Goal: Information Seeking & Learning: Find specific page/section

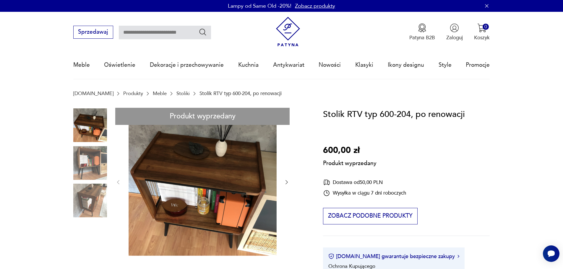
click at [150, 33] on input "text" at bounding box center [165, 33] width 92 height 14
click at [150, 31] on input "text" at bounding box center [165, 33] width 92 height 14
type input "***"
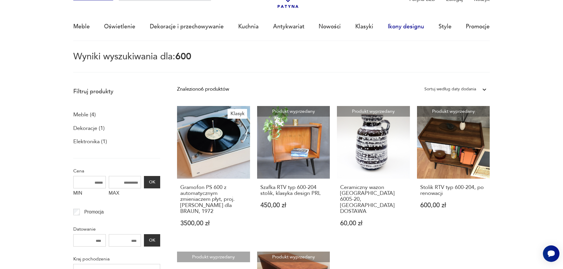
scroll to position [37, 0]
